Goal: Find specific page/section: Find specific page/section

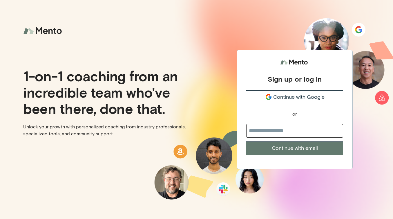
click at [297, 97] on span "Continue with Google" at bounding box center [299, 97] width 51 height 8
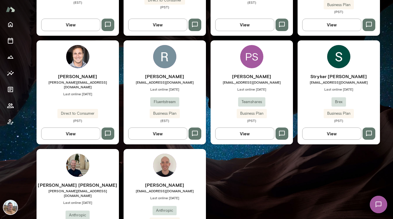
scroll to position [365, 0]
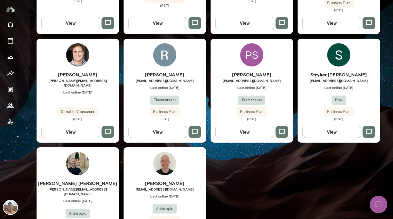
click at [89, 152] on div "[PERSON_NAME] [PERSON_NAME] [PERSON_NAME][EMAIL_ADDRESS][DOMAIN_NAME] Last onli…" at bounding box center [78, 201] width 82 height 109
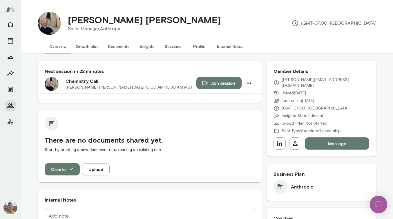
click at [225, 50] on button "Internal Notes" at bounding box center [231, 46] width 36 height 14
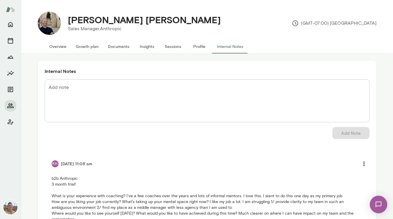
click at [51, 24] on img at bounding box center [49, 23] width 23 height 23
click at [60, 46] on button "Overview" at bounding box center [58, 46] width 26 height 14
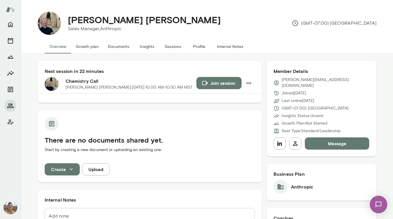
click at [173, 48] on button "Sessions" at bounding box center [173, 46] width 26 height 14
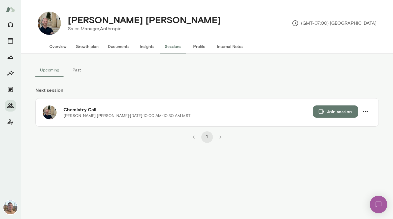
click at [72, 69] on button "Past" at bounding box center [77, 70] width 26 height 14
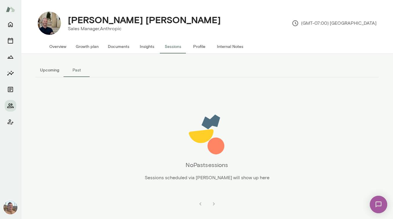
click at [50, 71] on button "Upcoming" at bounding box center [49, 70] width 28 height 14
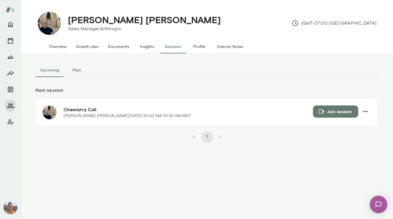
click at [226, 46] on button "Internal Notes" at bounding box center [231, 46] width 36 height 14
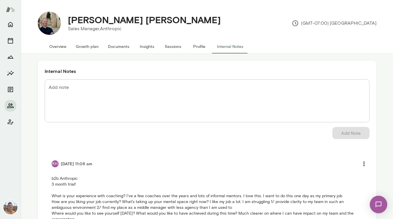
click at [233, 11] on div "[PERSON_NAME] [PERSON_NAME] Sales Manager, Anthropic (GMT-07:00) [GEOGRAPHIC_DA…" at bounding box center [207, 23] width 348 height 33
